Goal: Task Accomplishment & Management: Manage account settings

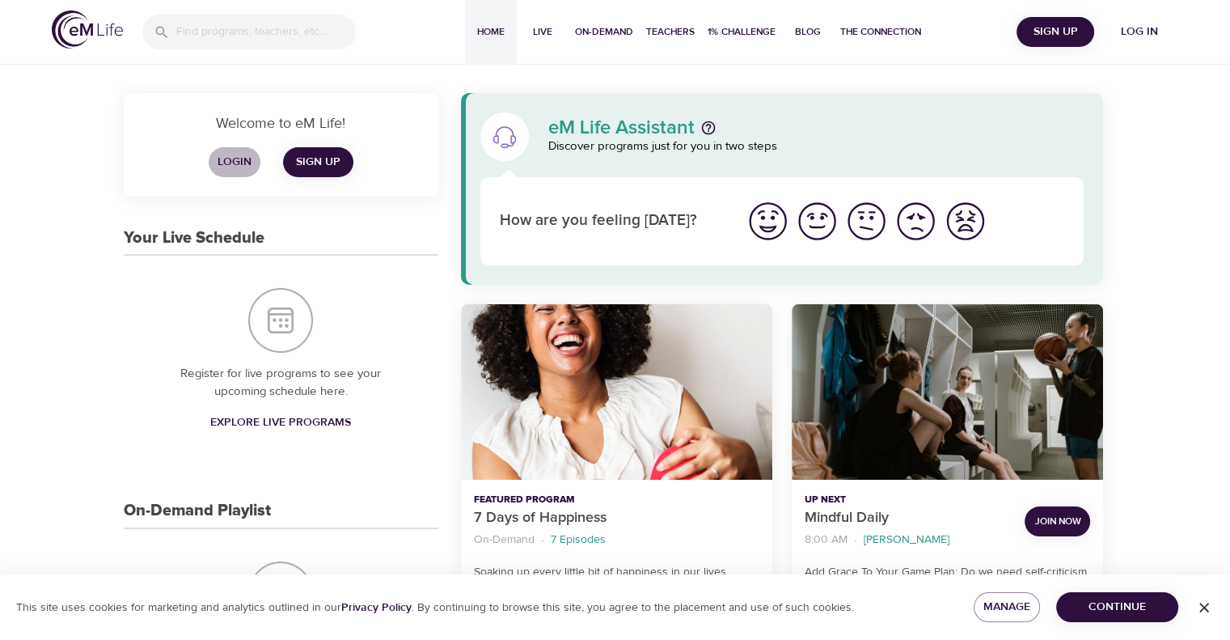
click at [240, 156] on span "Login" at bounding box center [234, 162] width 39 height 20
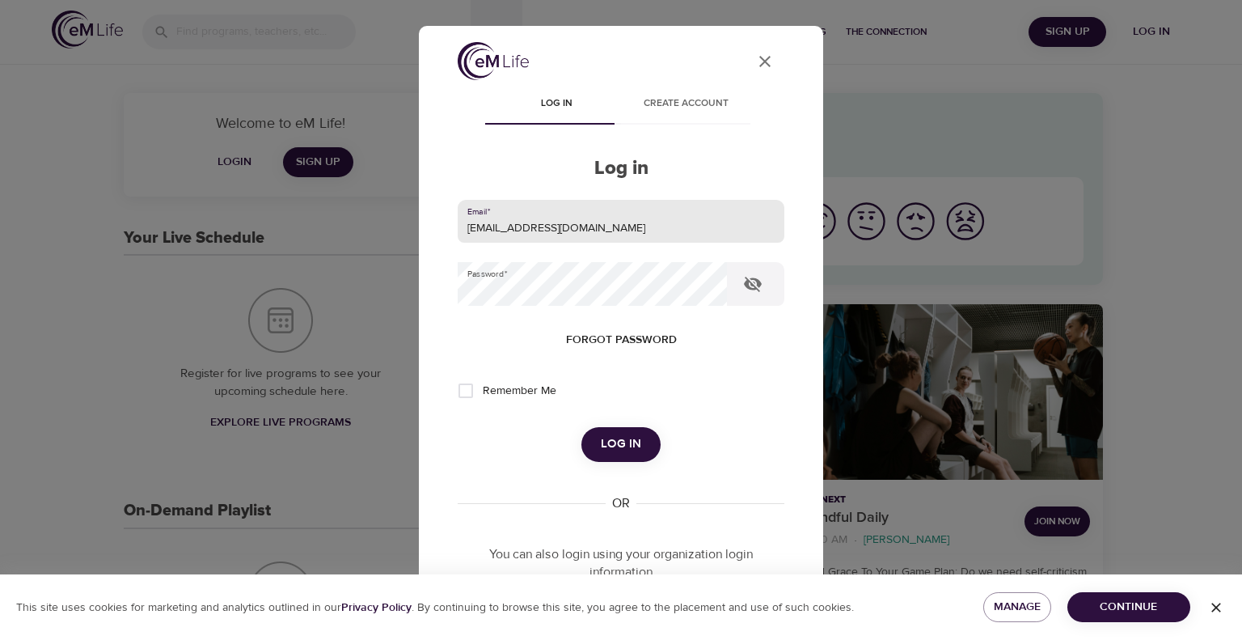
drag, startPoint x: 576, startPoint y: 218, endPoint x: 232, endPoint y: 252, distance: 345.4
click at [232, 252] on div "User Profile Log in Create account Log in Email   * leclercs@aetna.com Password…" at bounding box center [621, 320] width 1242 height 640
type input "whispersll@cox.net"
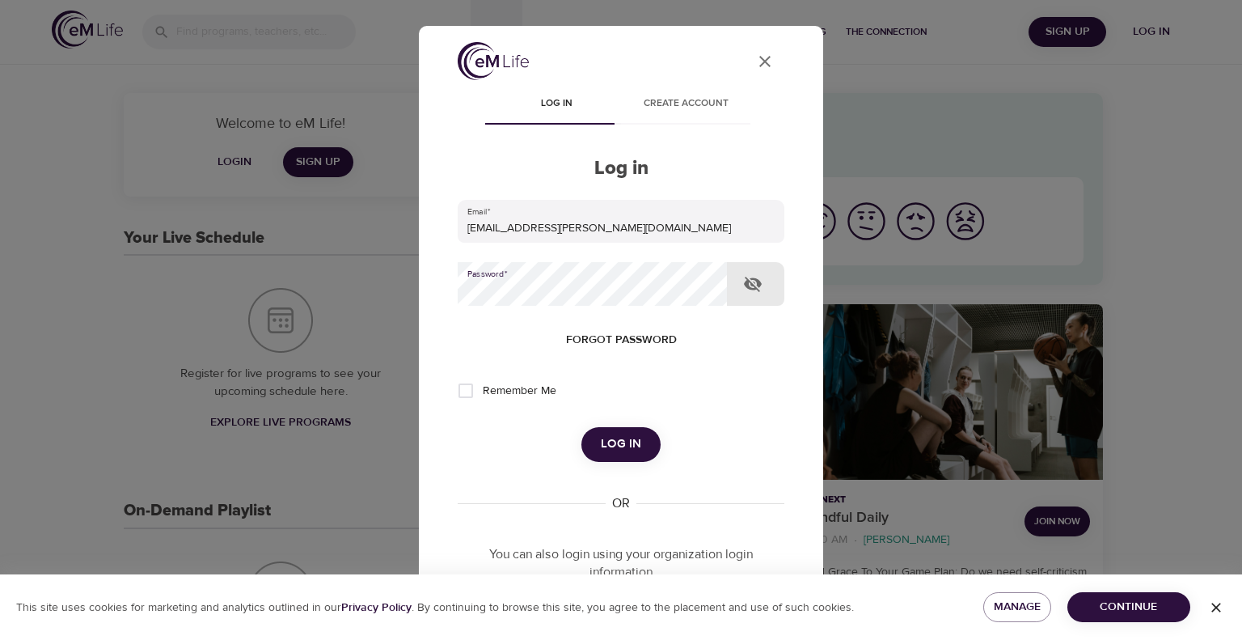
click at [419, 294] on div "User Profile Log in Create account Log in Email   * whispersll@cox.net Password…" at bounding box center [621, 320] width 404 height 588
click at [582, 427] on button "Log in" at bounding box center [621, 444] width 79 height 34
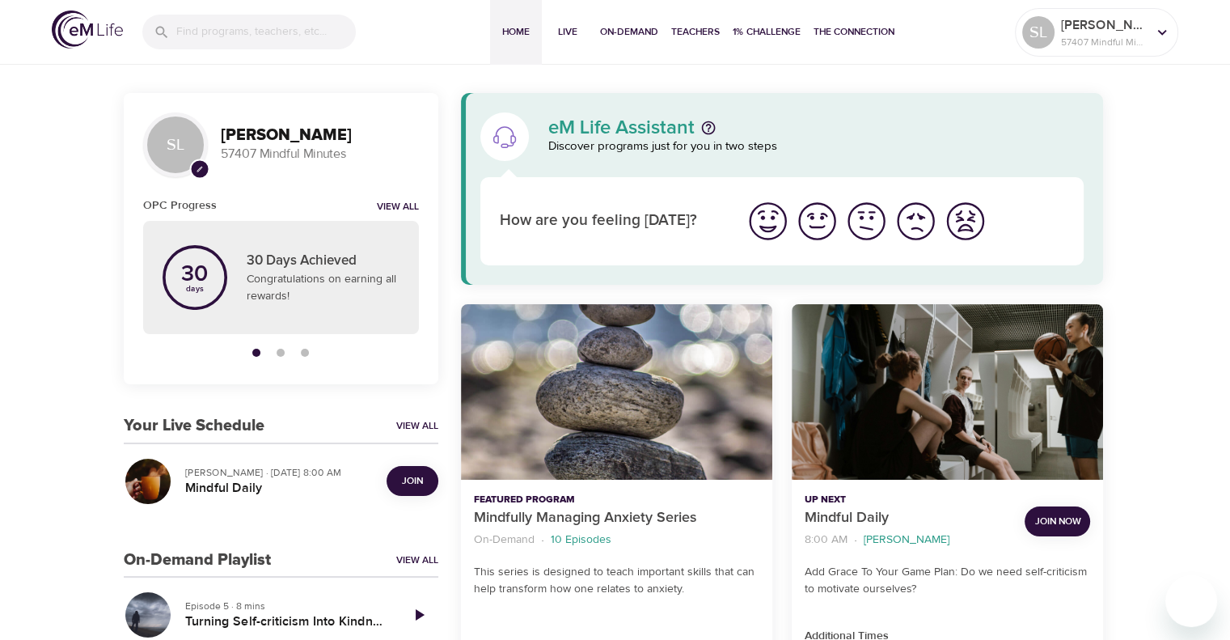
click at [407, 483] on span "Join" at bounding box center [412, 480] width 21 height 17
